Goal: Navigation & Orientation: Find specific page/section

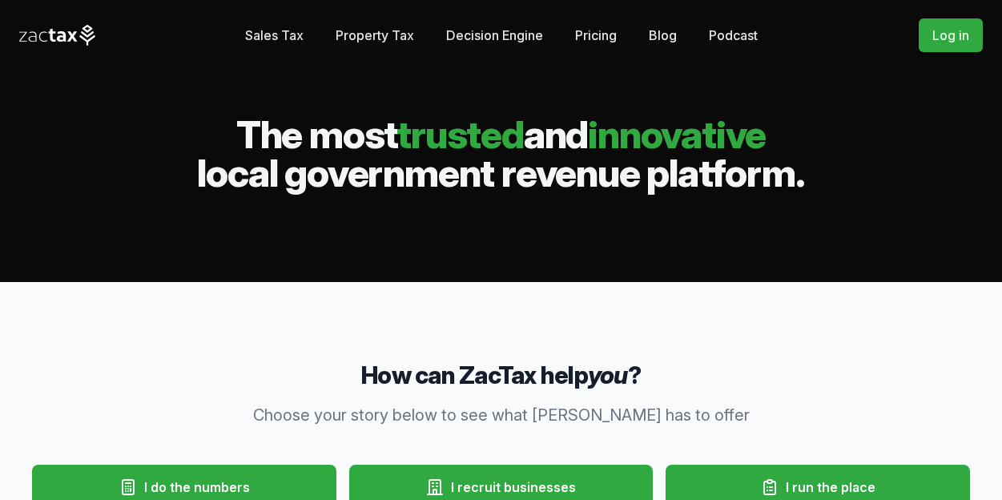
click at [296, 27] on link "Sales Tax" at bounding box center [274, 35] width 58 height 32
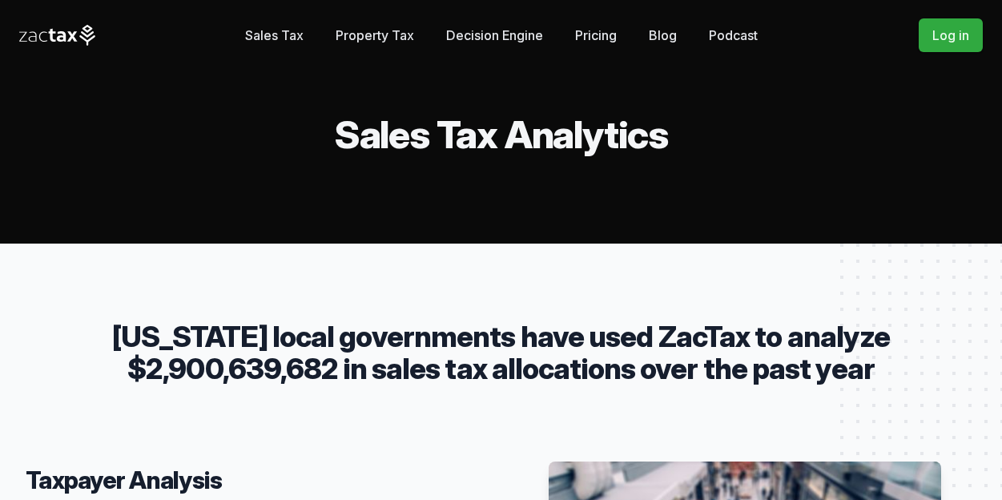
click at [386, 31] on link "Property Tax" at bounding box center [375, 35] width 79 height 32
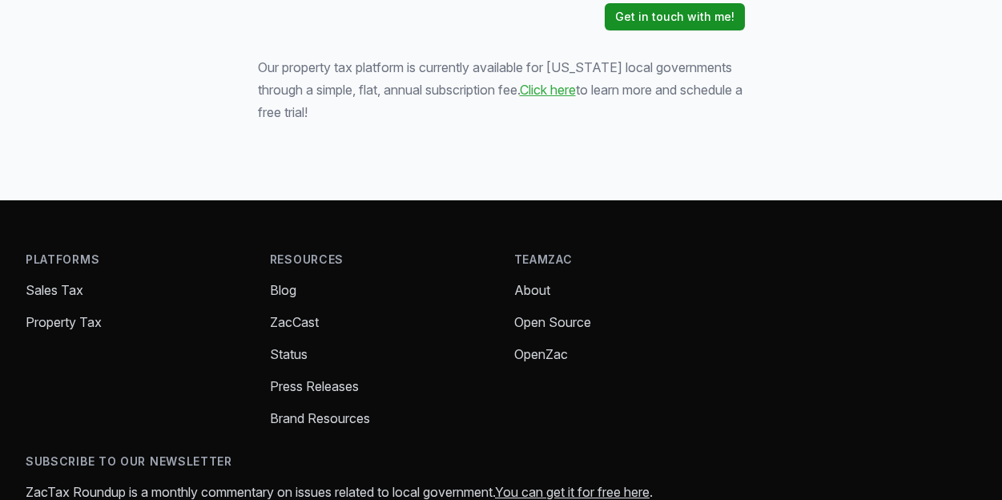
scroll to position [2378, 0]
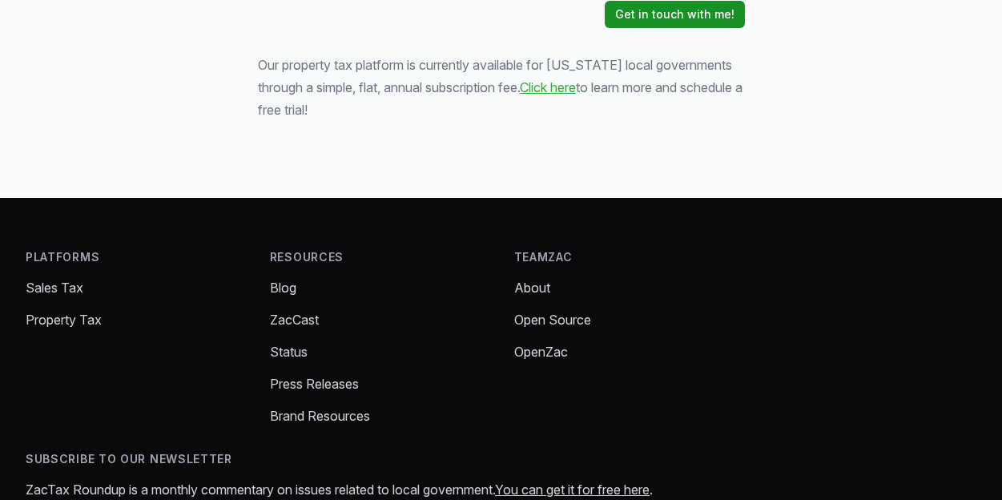
click at [287, 312] on link "ZacCast" at bounding box center [294, 320] width 49 height 16
